Goal: Information Seeking & Learning: Learn about a topic

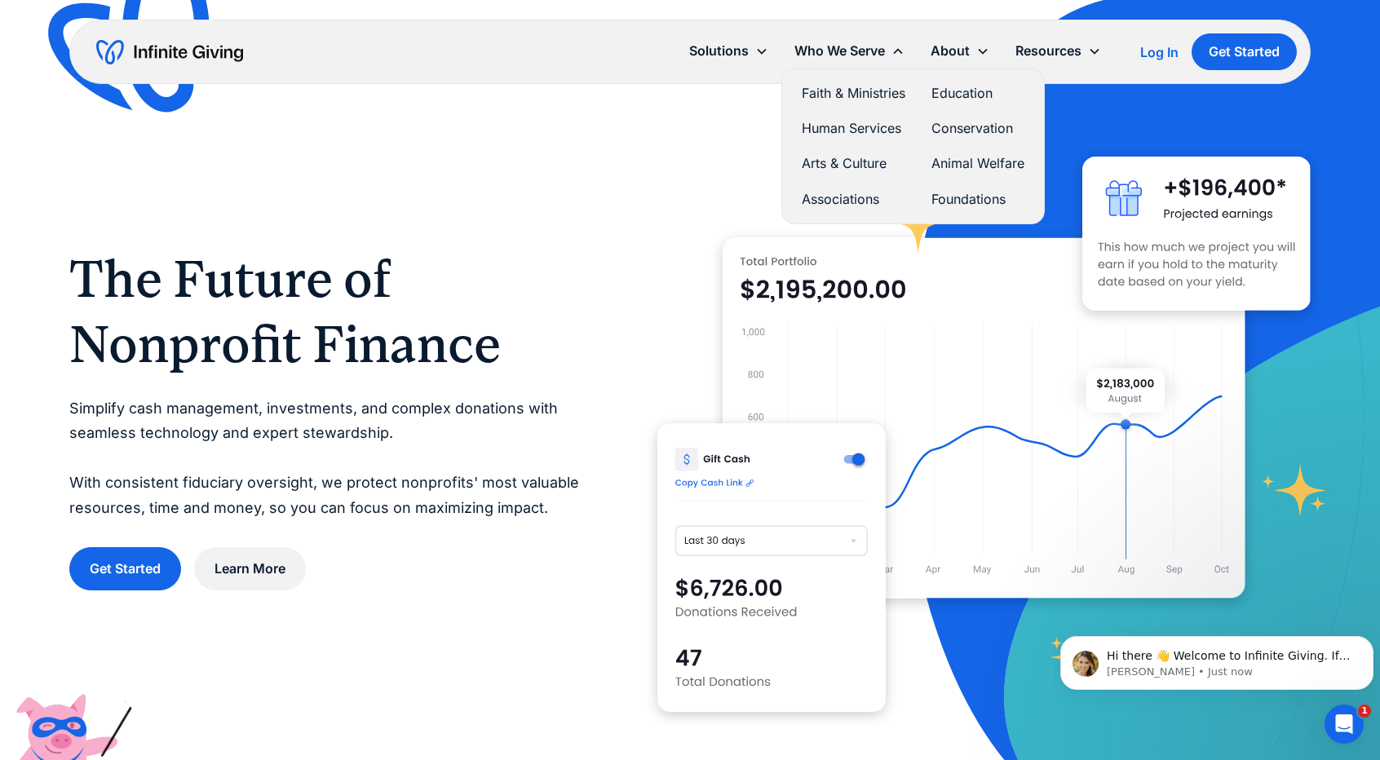
click at [829, 58] on div "Who We Serve" at bounding box center [839, 51] width 91 height 22
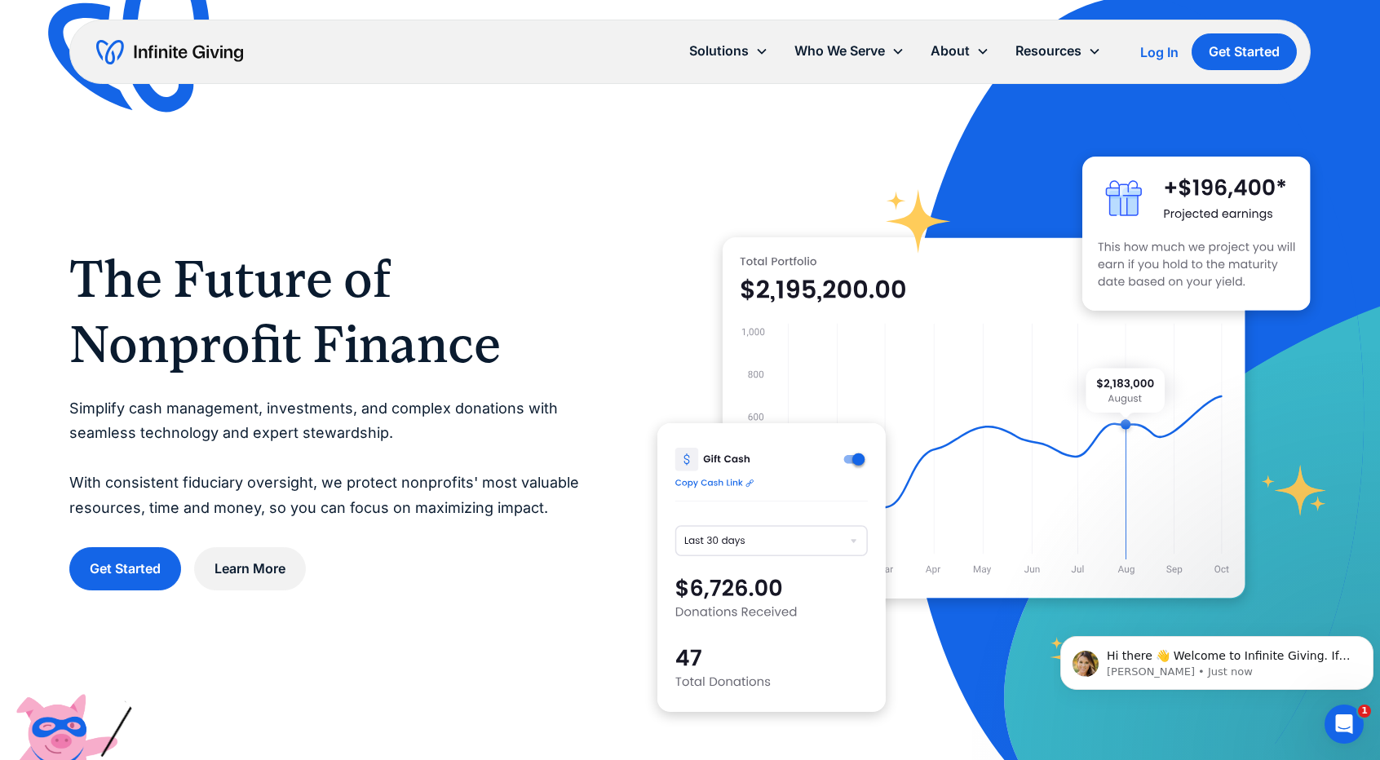
click at [824, 46] on div "Who We Serve" at bounding box center [839, 51] width 91 height 22
click at [947, 46] on div "About" at bounding box center [950, 51] width 39 height 22
click at [947, 48] on div "About" at bounding box center [950, 51] width 39 height 22
click at [956, 117] on link "Services" at bounding box center [964, 121] width 52 height 22
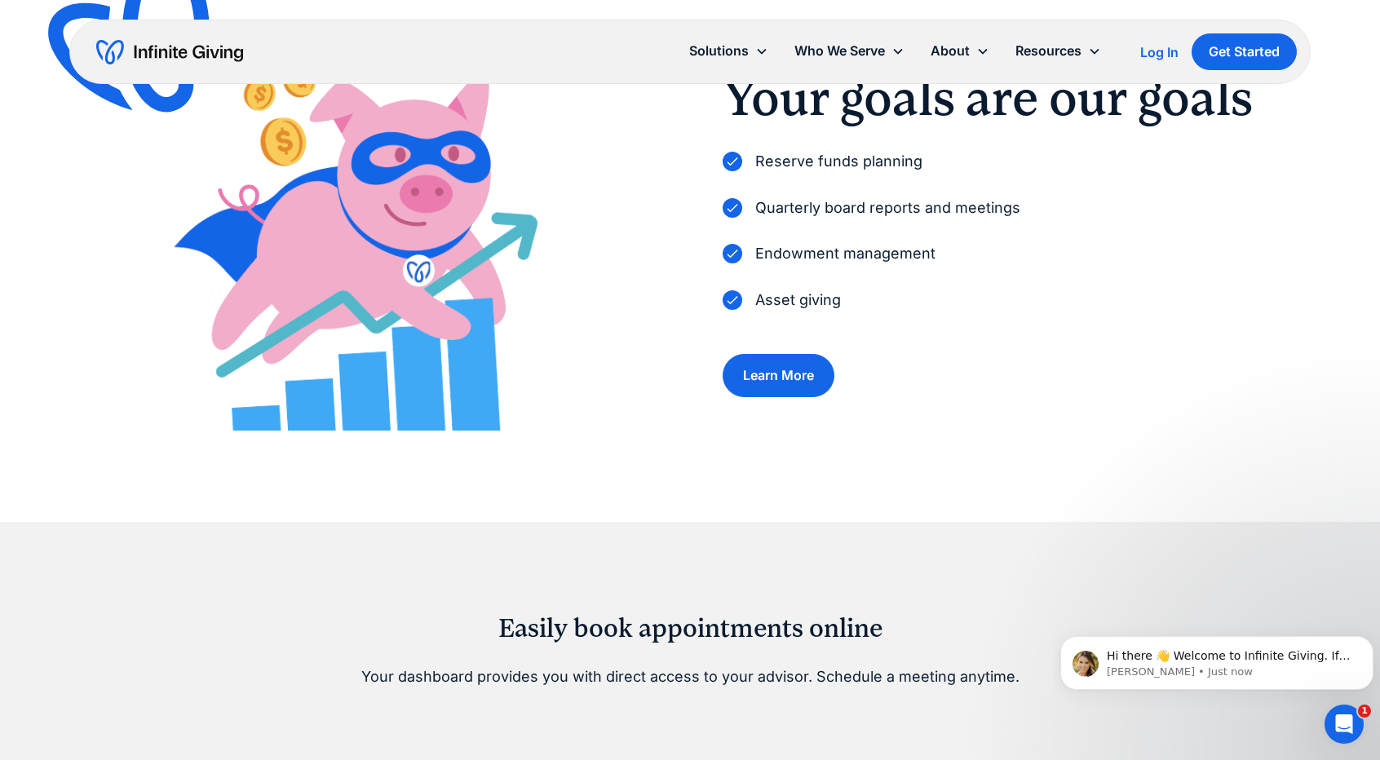
scroll to position [228, 0]
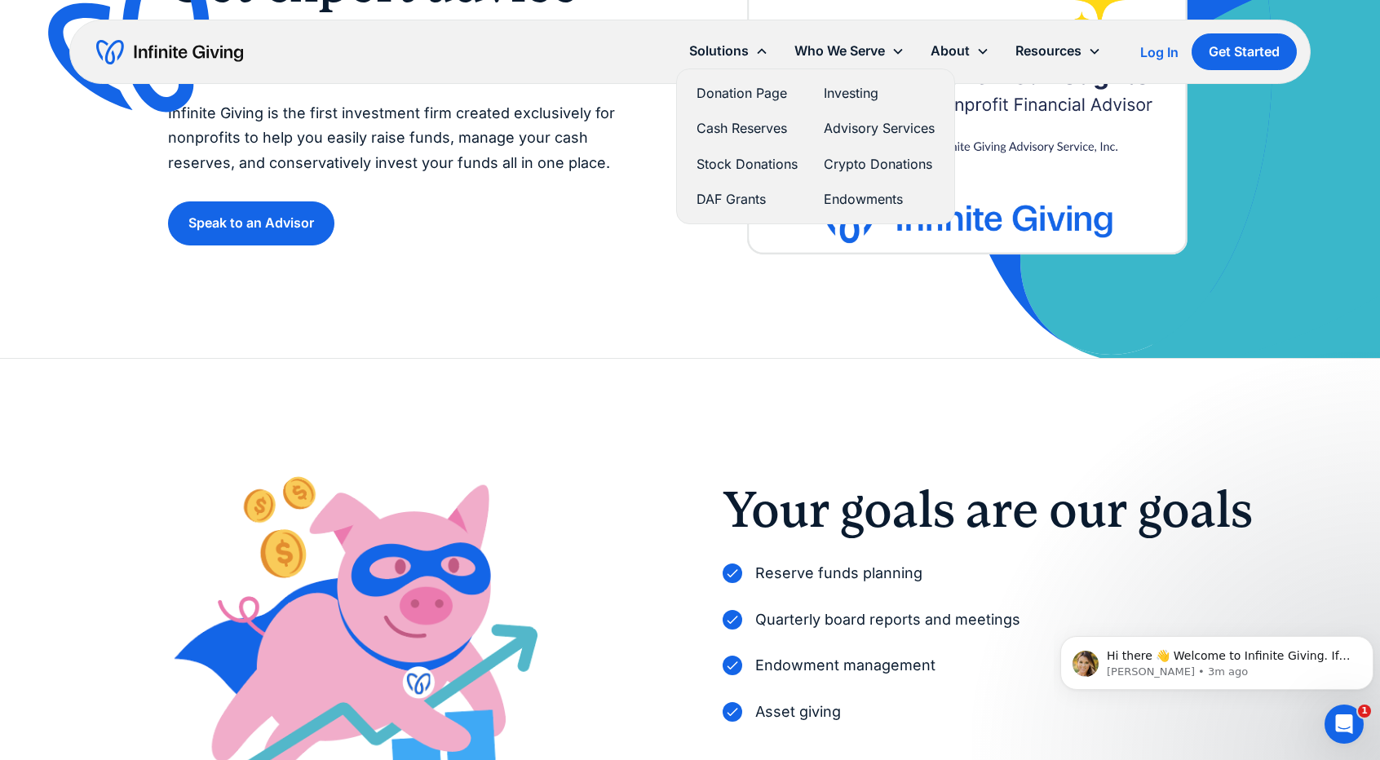
click at [876, 161] on link "Crypto Donations" at bounding box center [879, 164] width 111 height 22
